Goal: Find specific page/section: Find specific page/section

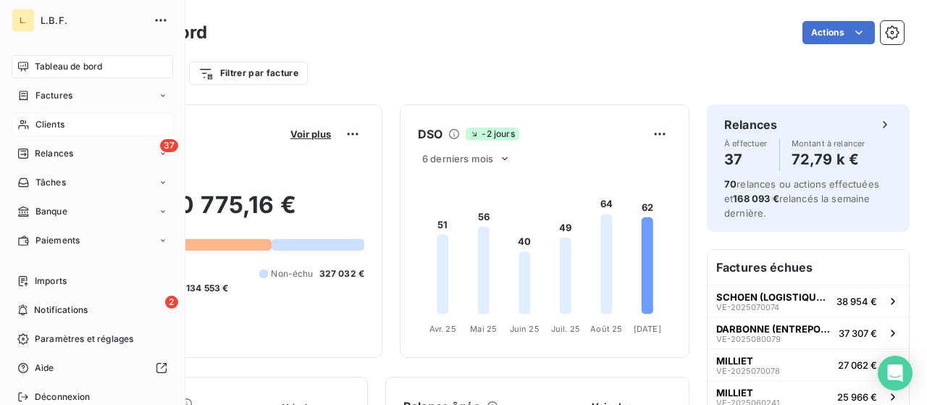
click at [75, 119] on div "Clients" at bounding box center [92, 124] width 161 height 23
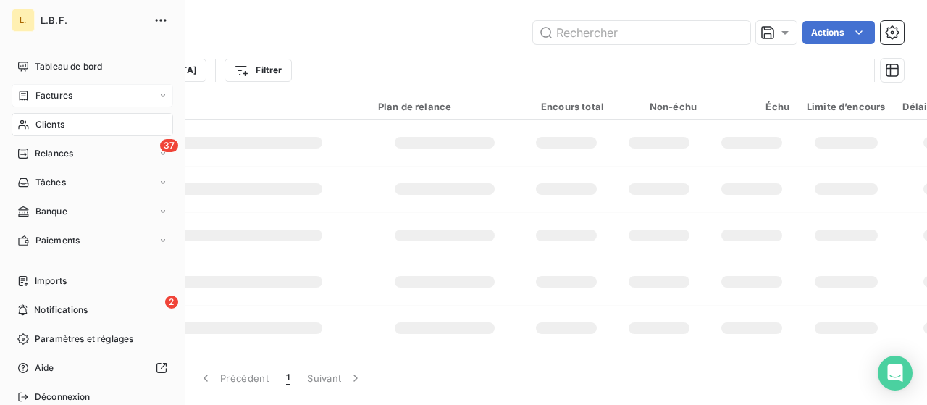
click at [75, 101] on div "Factures" at bounding box center [92, 95] width 161 height 23
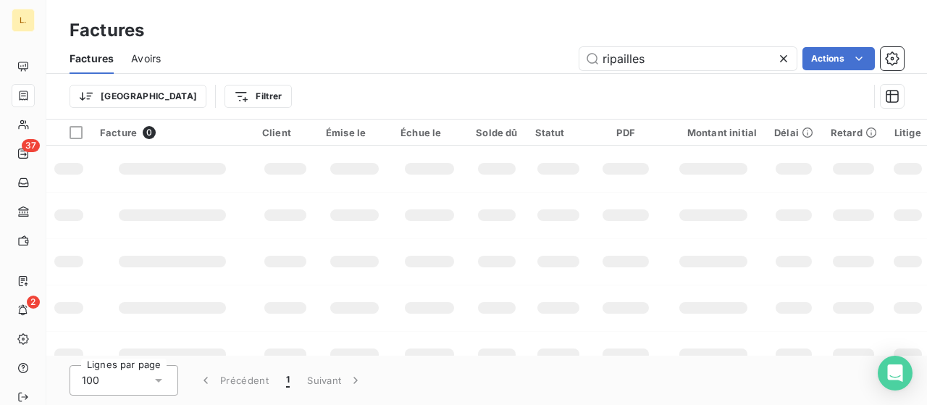
click at [644, 30] on div "Factures" at bounding box center [486, 30] width 880 height 26
drag, startPoint x: 664, startPoint y: 55, endPoint x: 595, endPoint y: 56, distance: 69.5
click at [590, 56] on input "ripailles" at bounding box center [687, 58] width 217 height 23
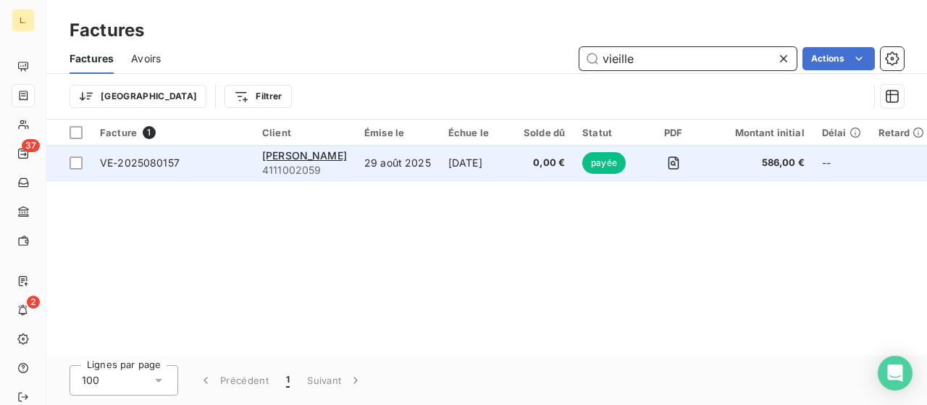
type input "vieille"
click at [317, 164] on span "4111002059" at bounding box center [304, 170] width 85 height 14
